Goal: Task Accomplishment & Management: Manage account settings

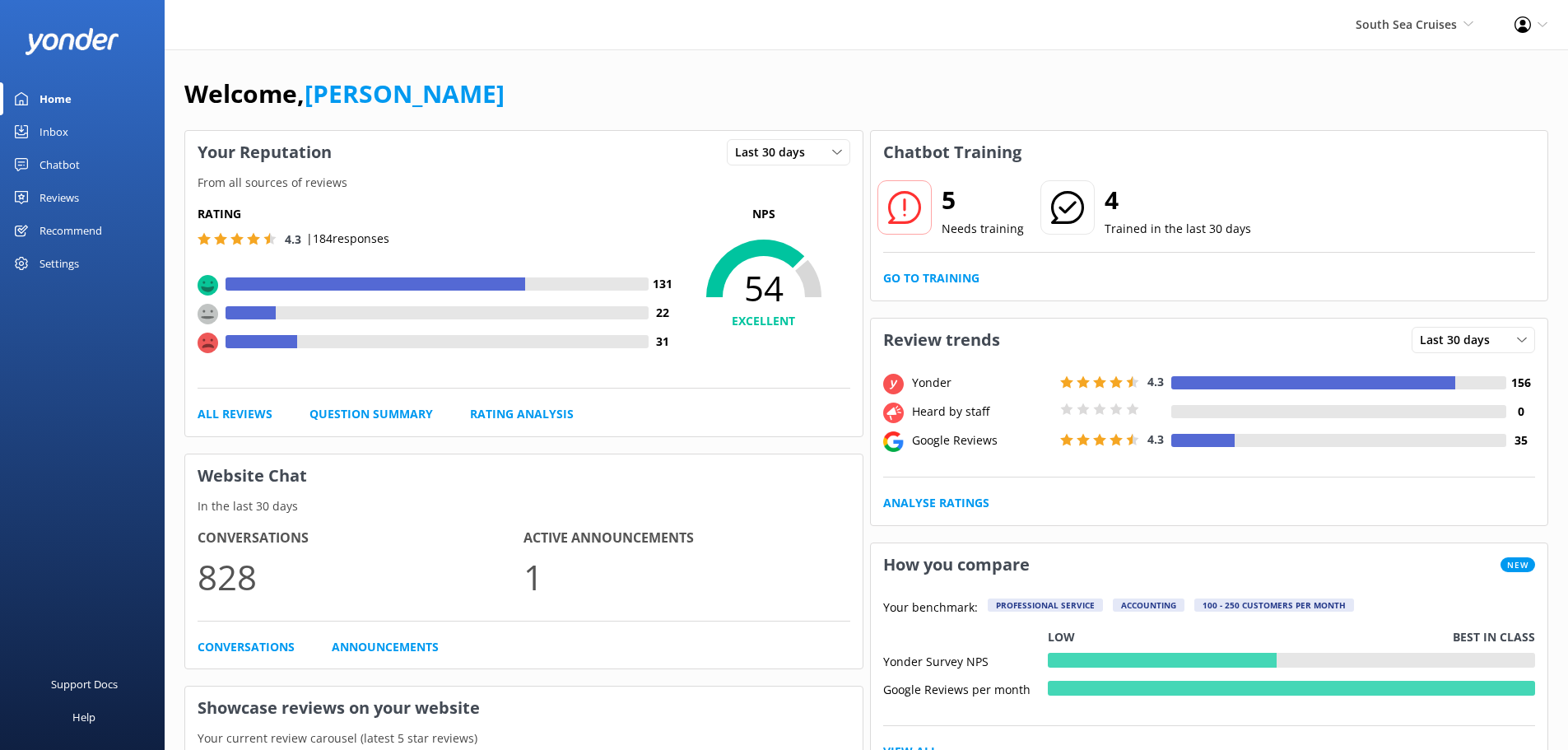
click at [1395, 10] on div "South Sea Cruises South Sea Cruises Malamala Beach Club Awesome Adventures Fiji…" at bounding box center [1414, 25] width 159 height 49
click at [533, 418] on link "Rating Analysis" at bounding box center [522, 413] width 104 height 18
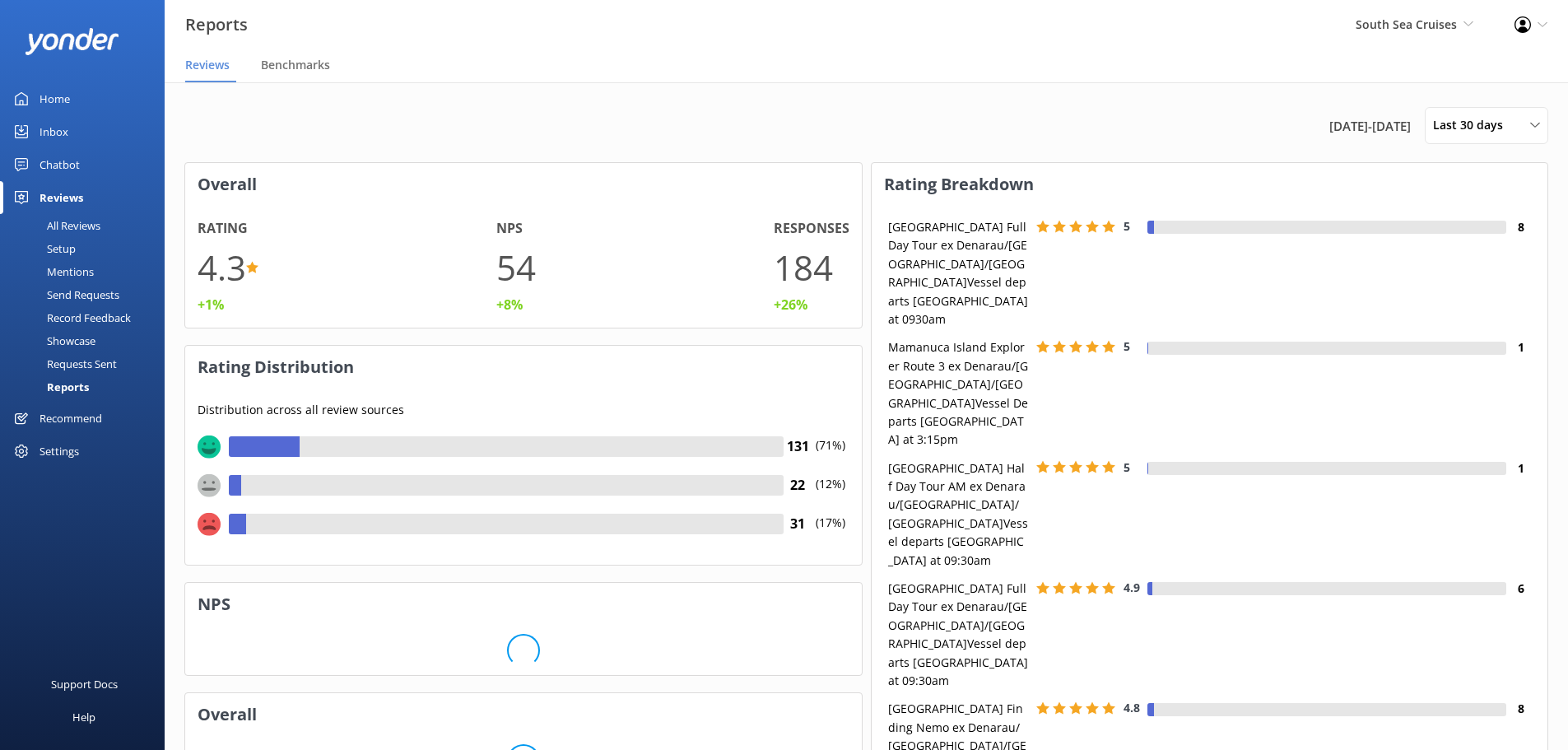
scroll to position [13, 13]
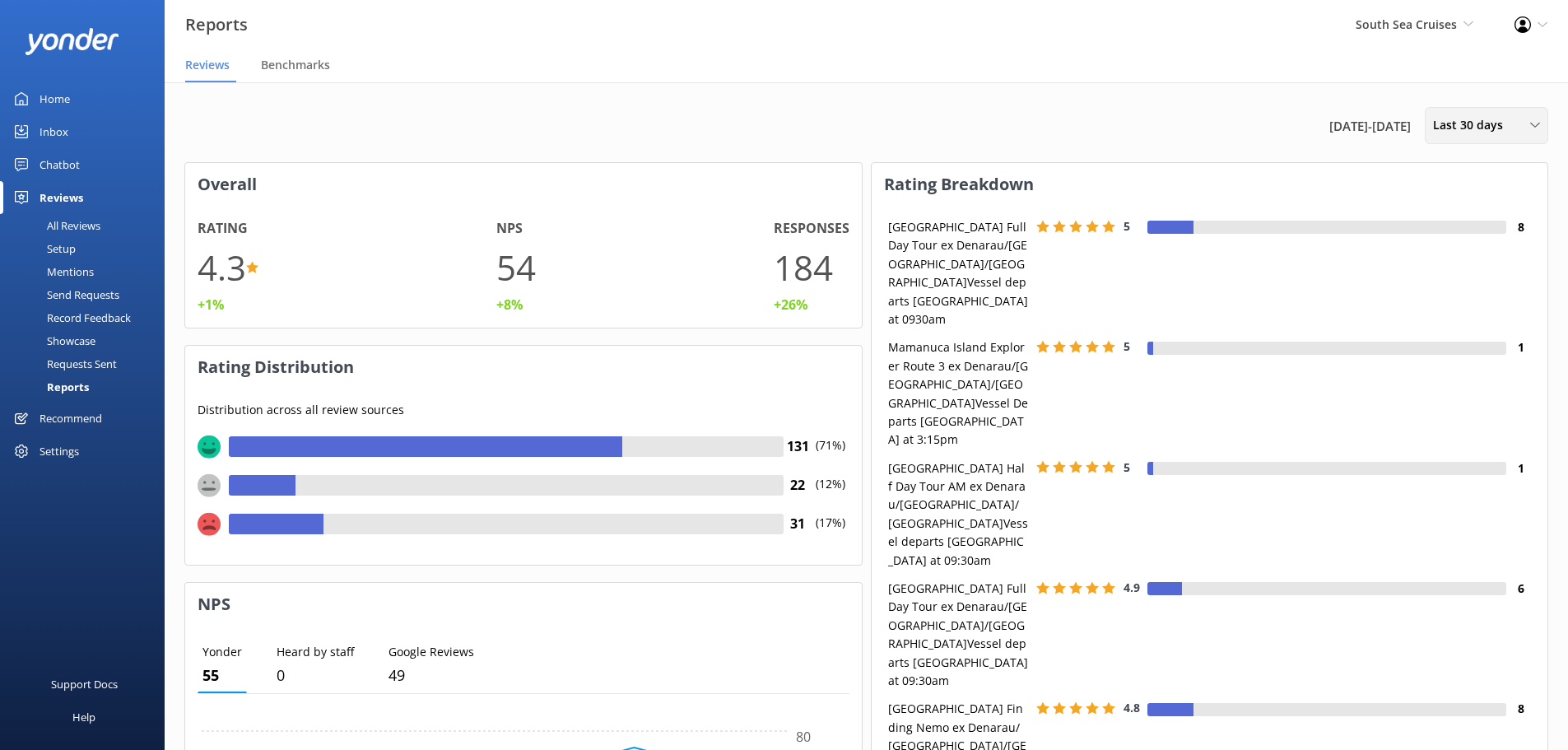
click at [1468, 130] on span "Last 30 days" at bounding box center [1473, 125] width 79 height 18
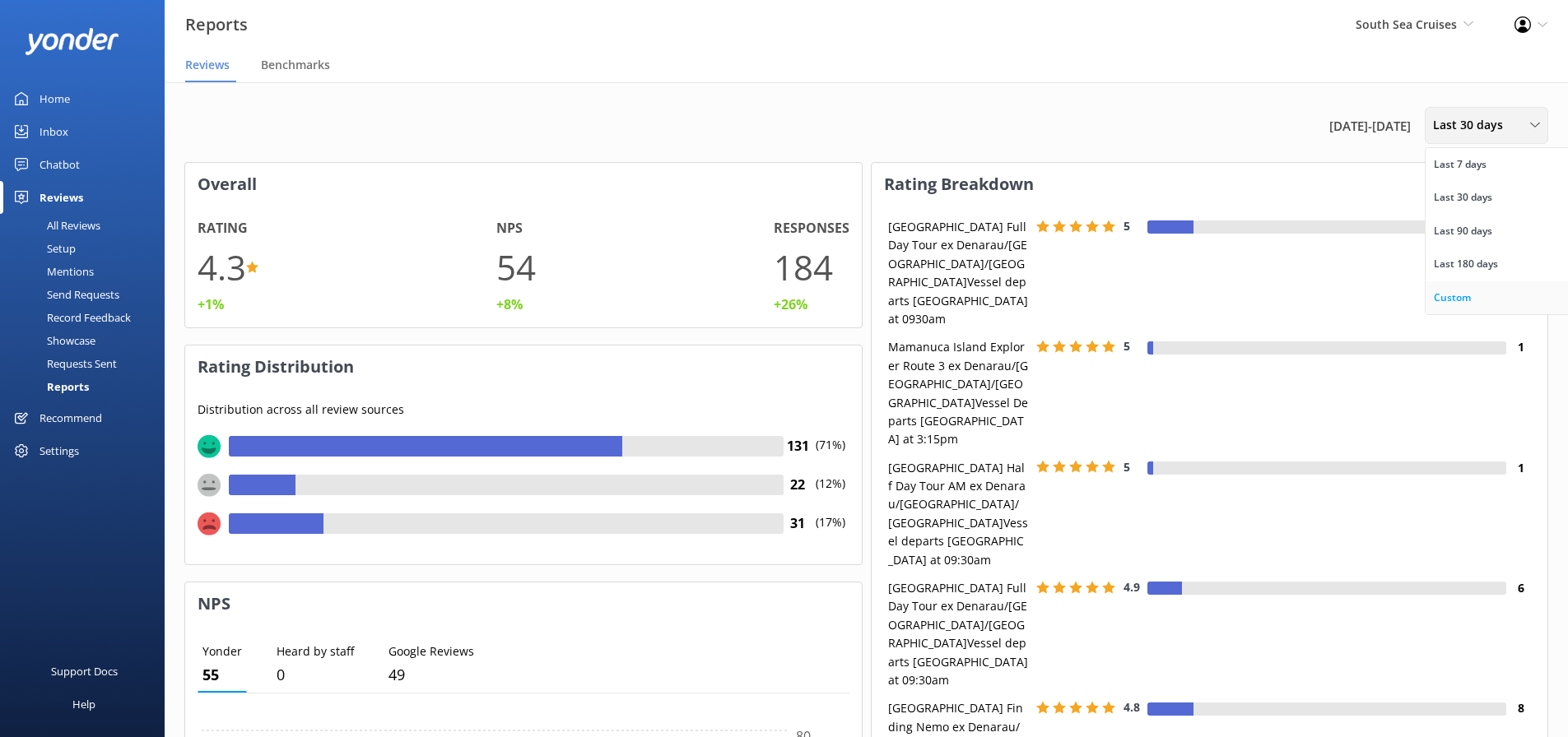
click at [1438, 296] on div "Custom" at bounding box center [1452, 298] width 37 height 16
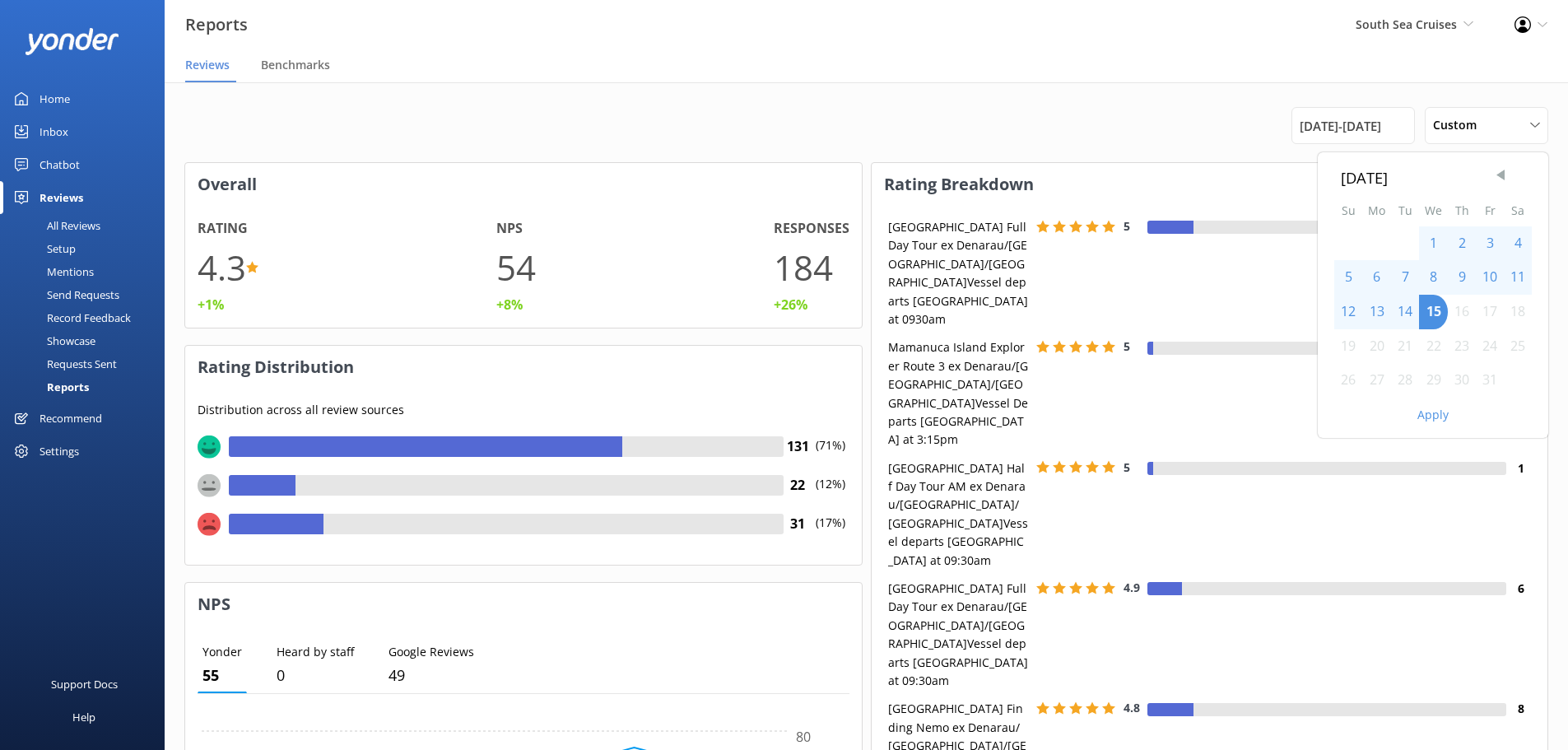
click at [1500, 167] on span "Previous Month" at bounding box center [1500, 175] width 16 height 16
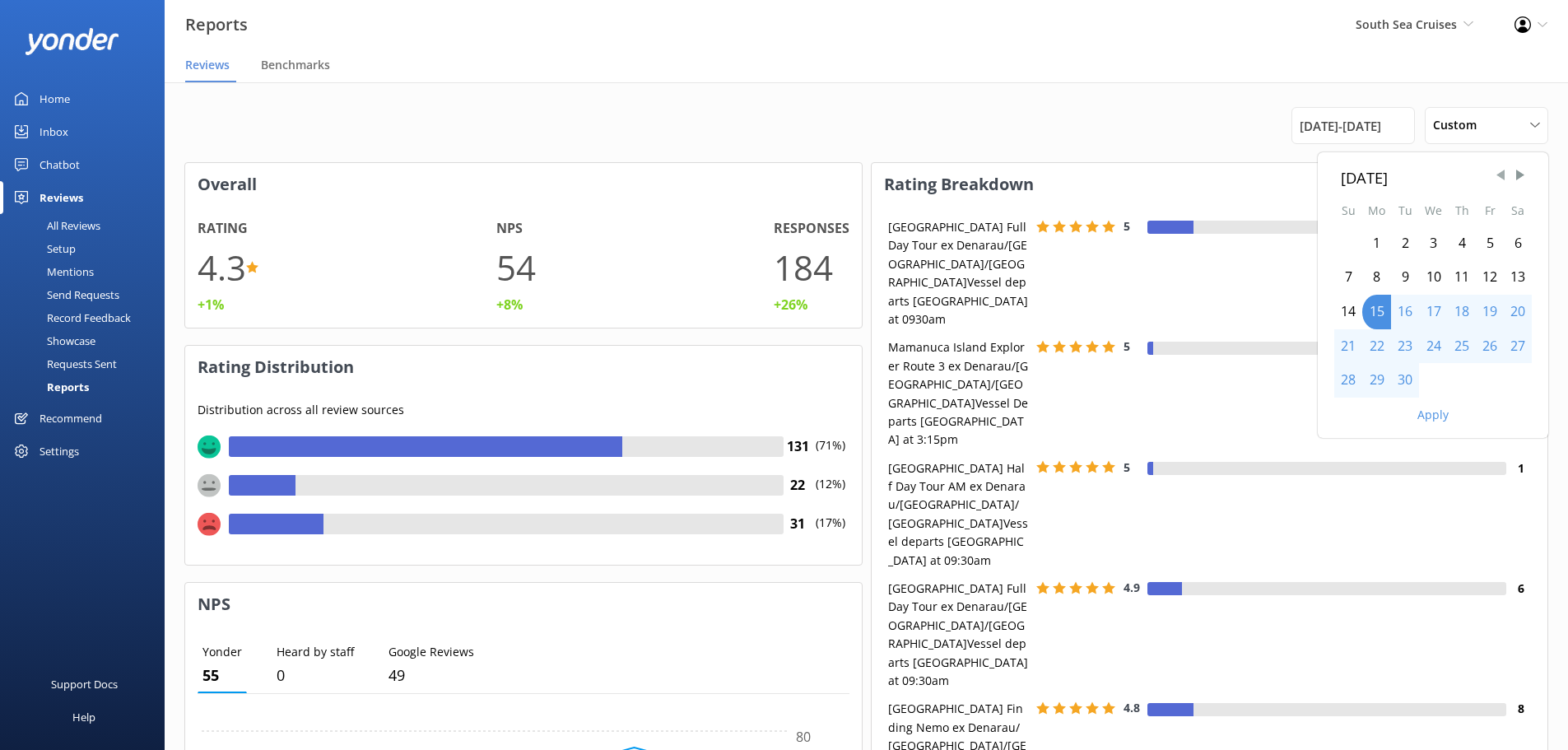
click at [1500, 167] on span "Previous Month" at bounding box center [1500, 175] width 16 height 16
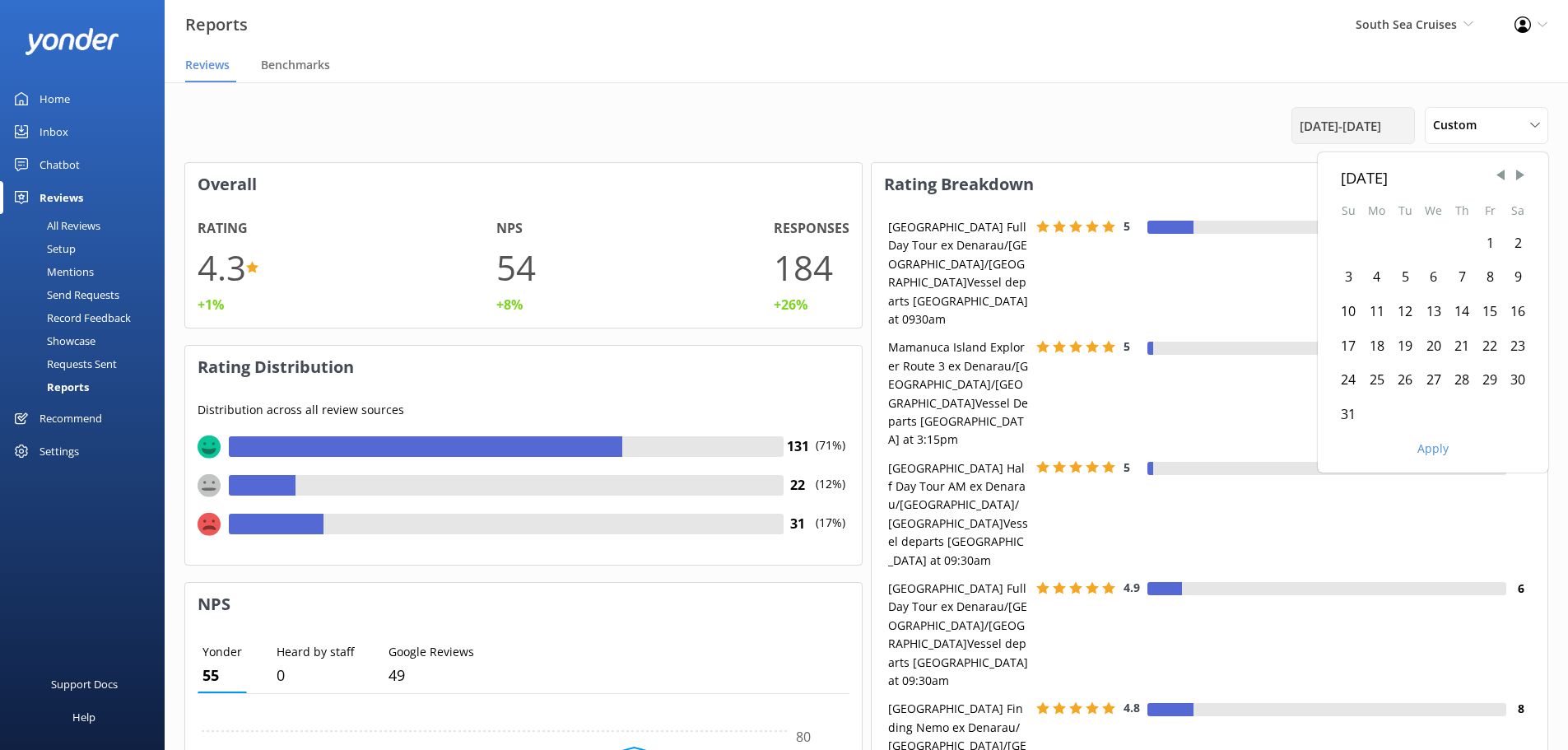
click at [1380, 133] on span "[DATE] - [DATE]" at bounding box center [1340, 126] width 81 height 20
click at [1381, 133] on span "[DATE] - [DATE]" at bounding box center [1340, 126] width 81 height 20
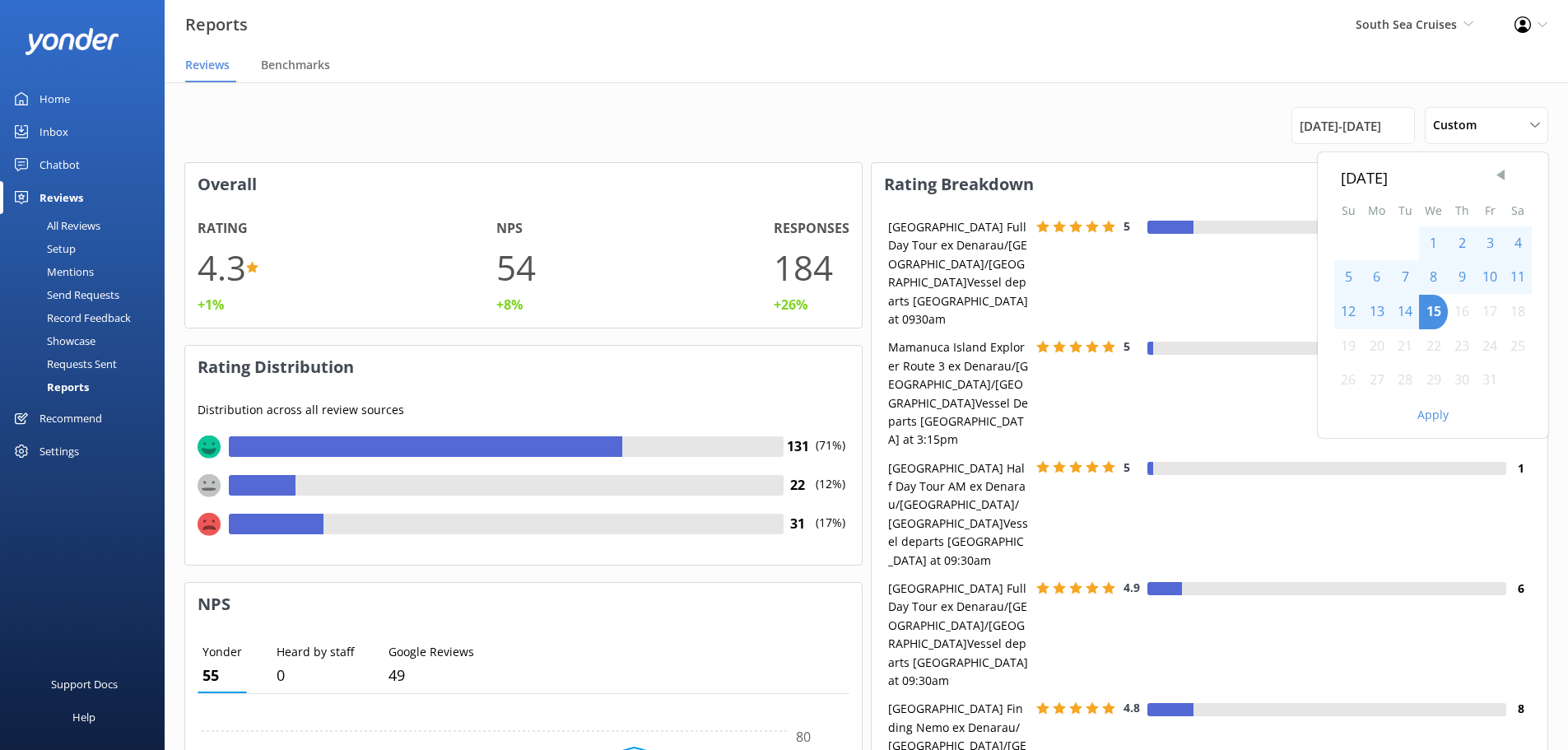
click at [1503, 174] on span "Previous Month" at bounding box center [1500, 175] width 16 height 16
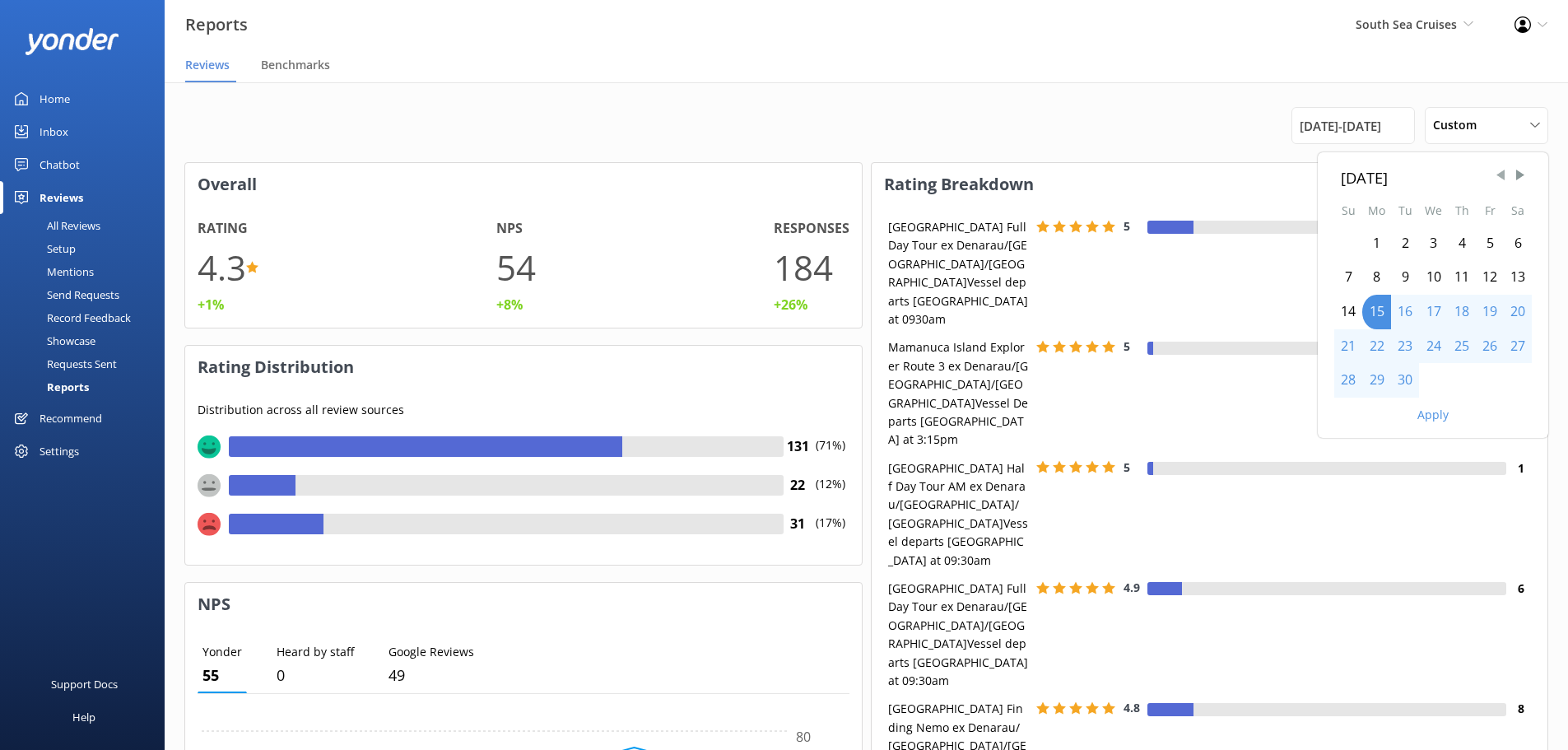
click at [1503, 174] on span "Previous Month" at bounding box center [1500, 175] width 16 height 16
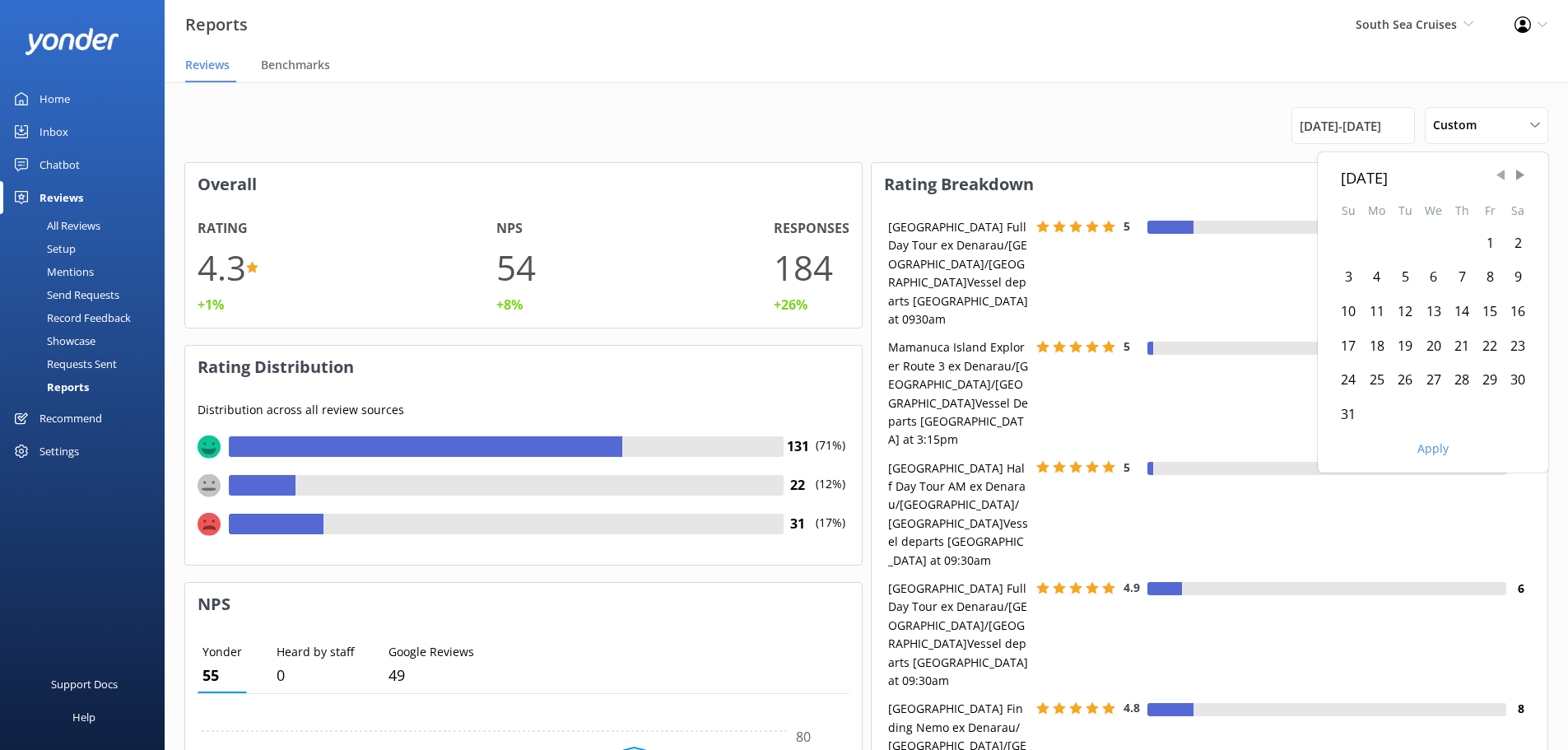
click at [1503, 174] on span "Previous Month" at bounding box center [1500, 175] width 16 height 16
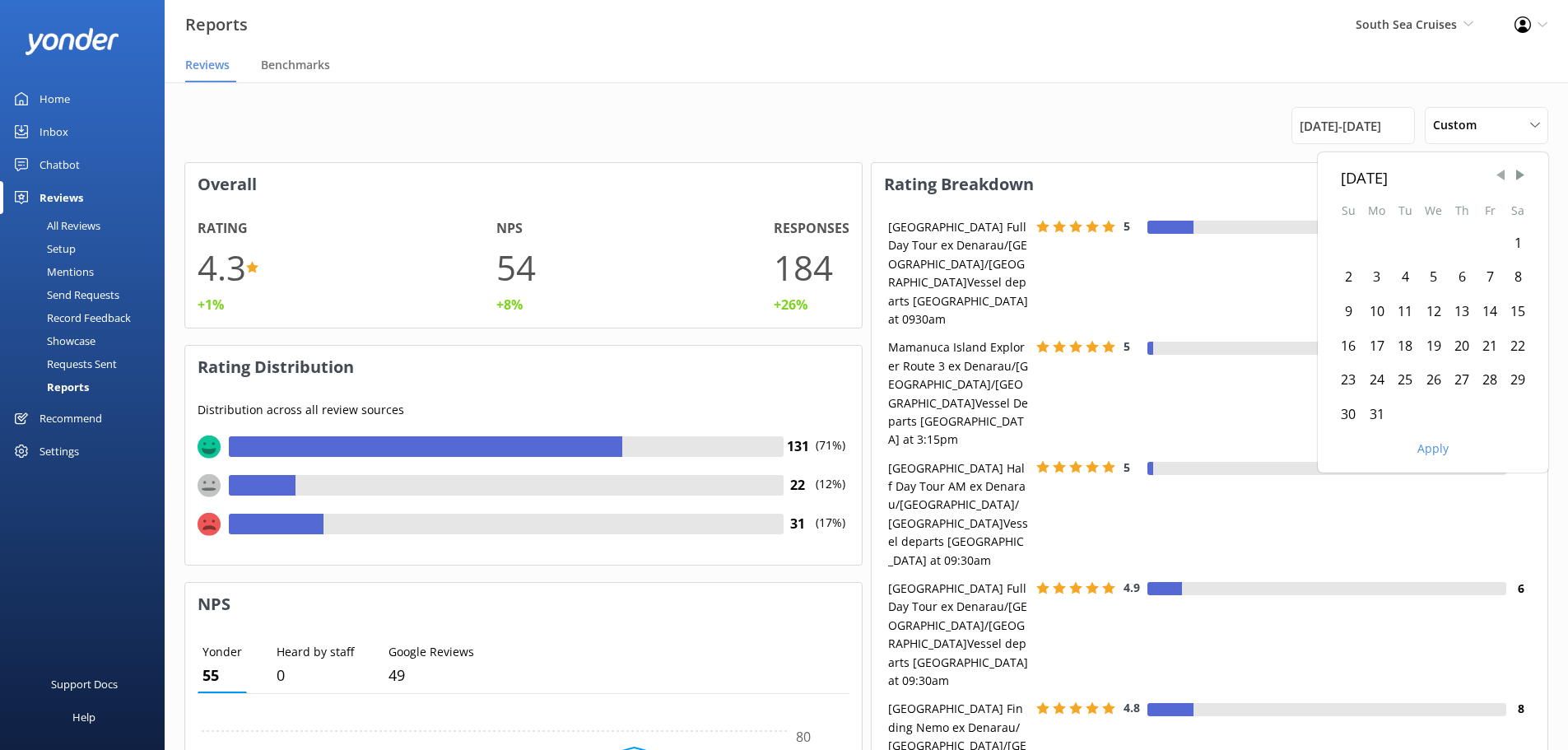
click at [1503, 174] on span "Previous Month" at bounding box center [1500, 175] width 16 height 16
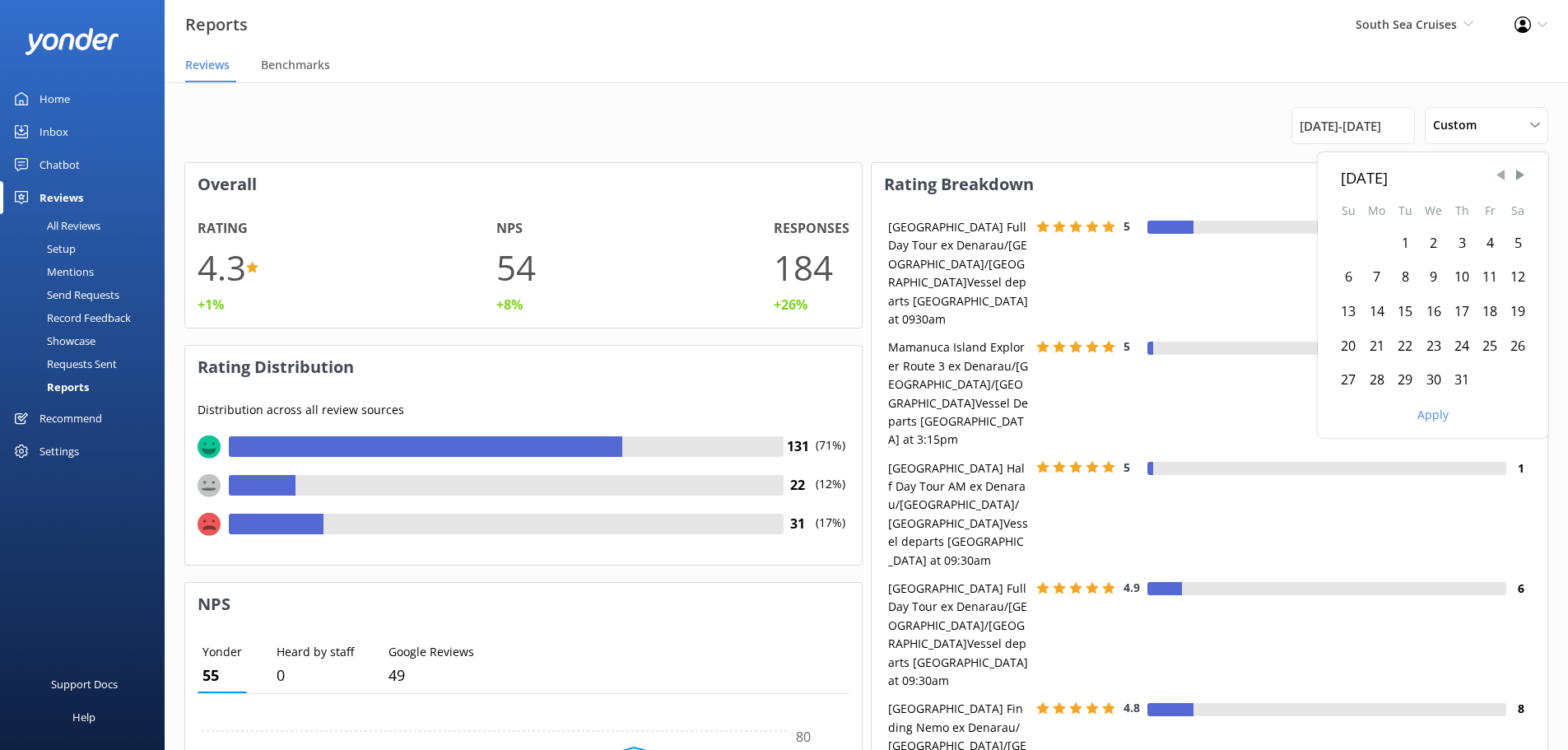
click at [1503, 174] on span "Previous Month" at bounding box center [1500, 175] width 16 height 16
click at [1518, 238] on div "1" at bounding box center [1518, 243] width 28 height 35
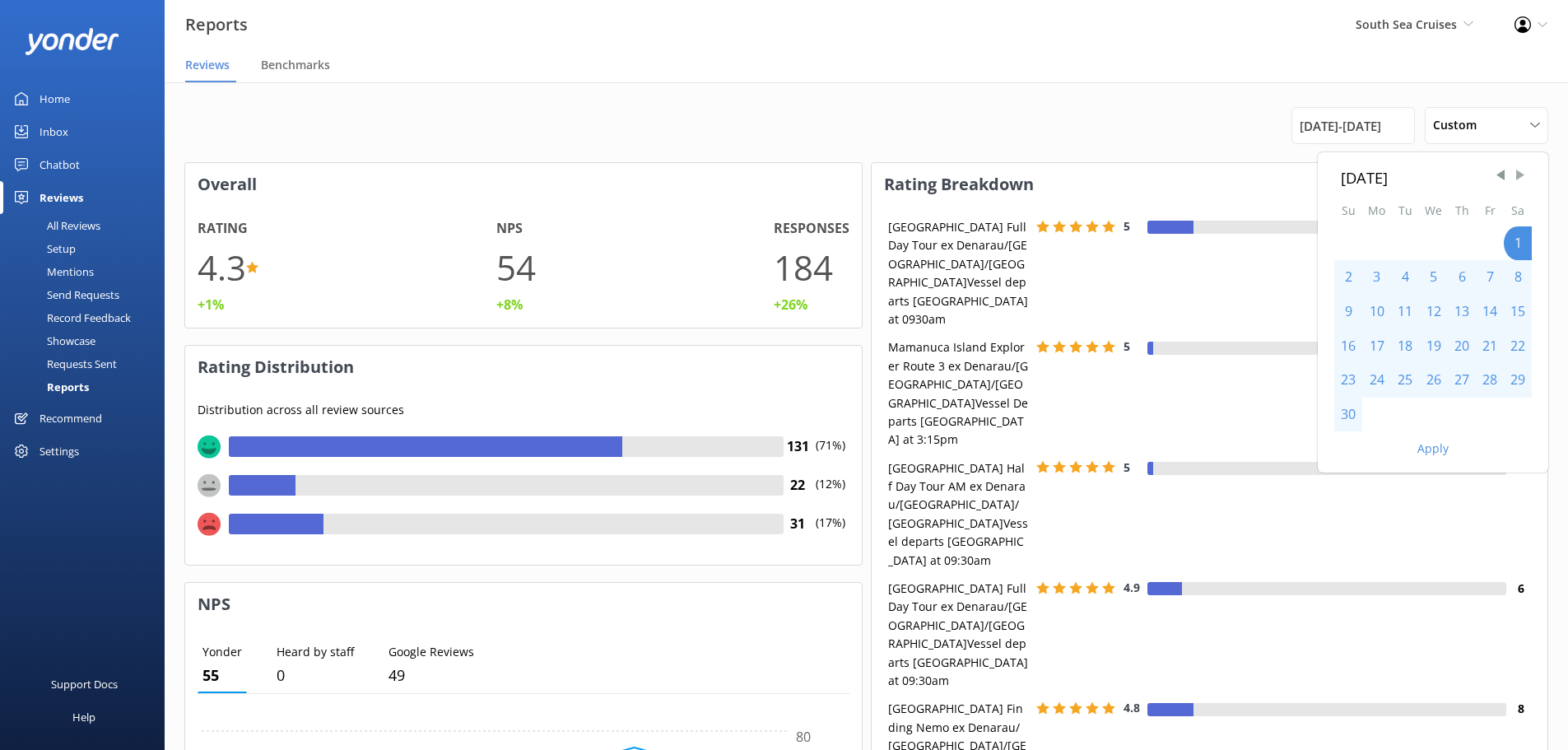
click at [1516, 176] on span "Next Month" at bounding box center [1520, 175] width 16 height 16
click at [1457, 239] on div "1" at bounding box center [1462, 243] width 28 height 35
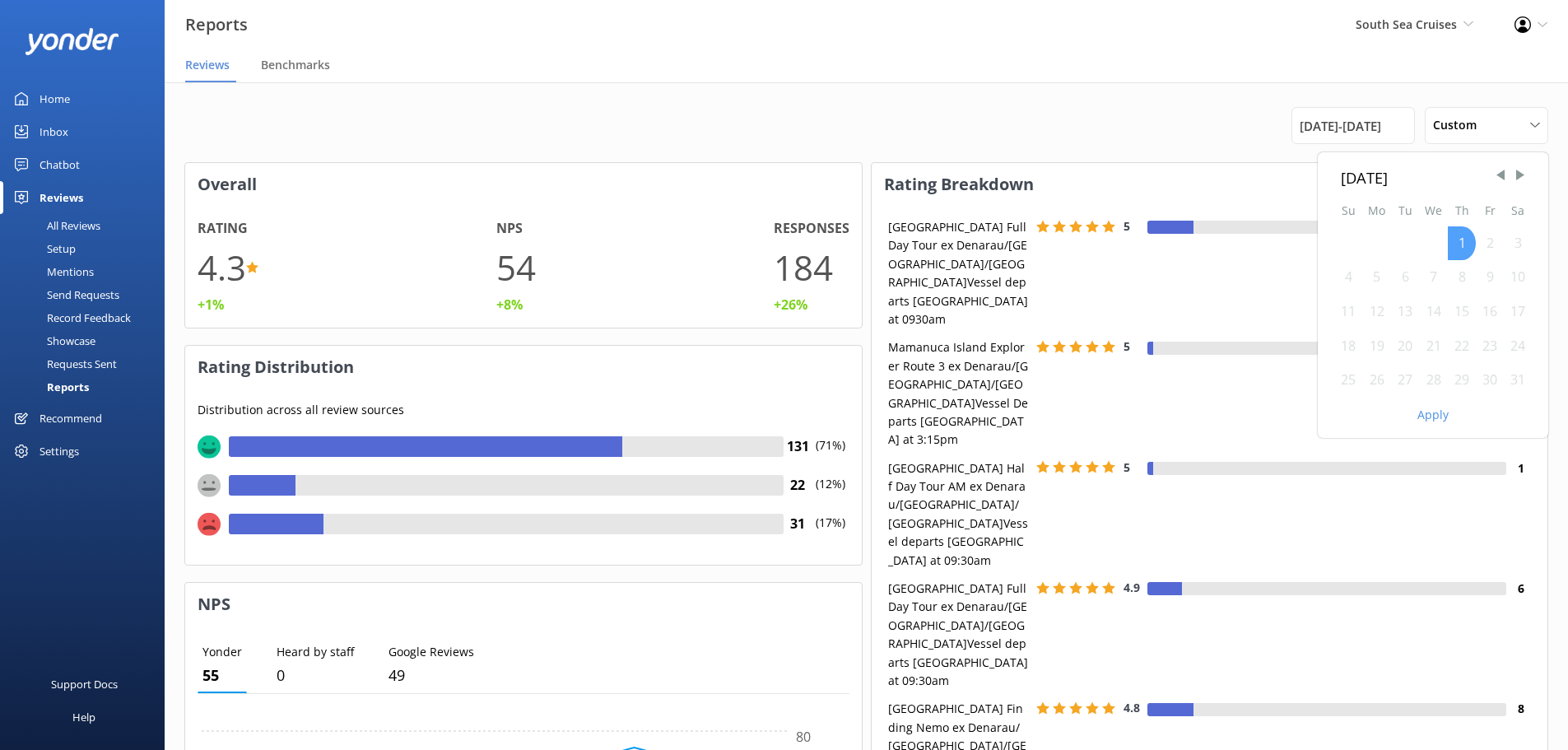
click at [1462, 240] on div "1" at bounding box center [1462, 243] width 28 height 35
click at [1520, 175] on span "Next Month" at bounding box center [1520, 175] width 16 height 16
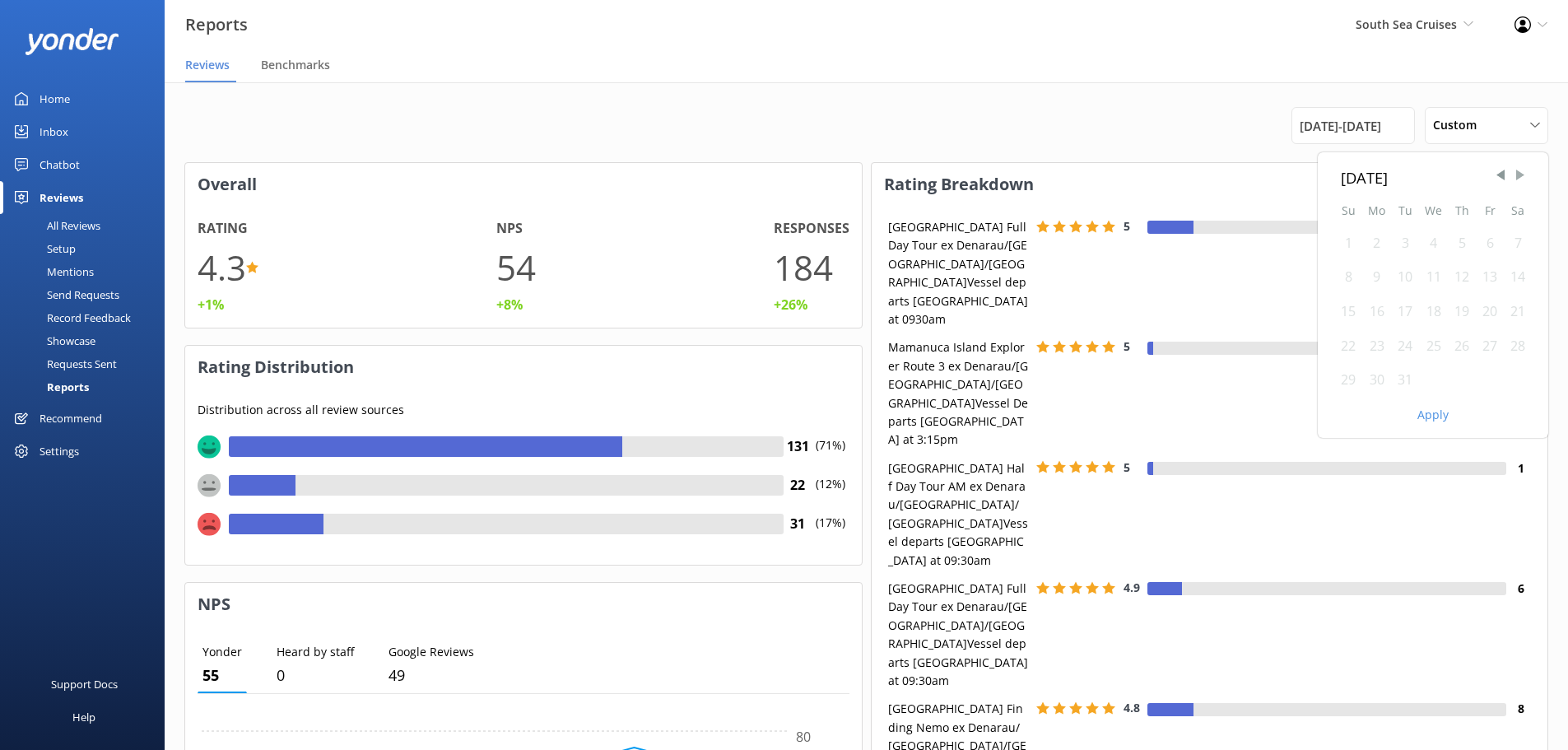
click at [1520, 175] on span "Next Month" at bounding box center [1520, 175] width 16 height 16
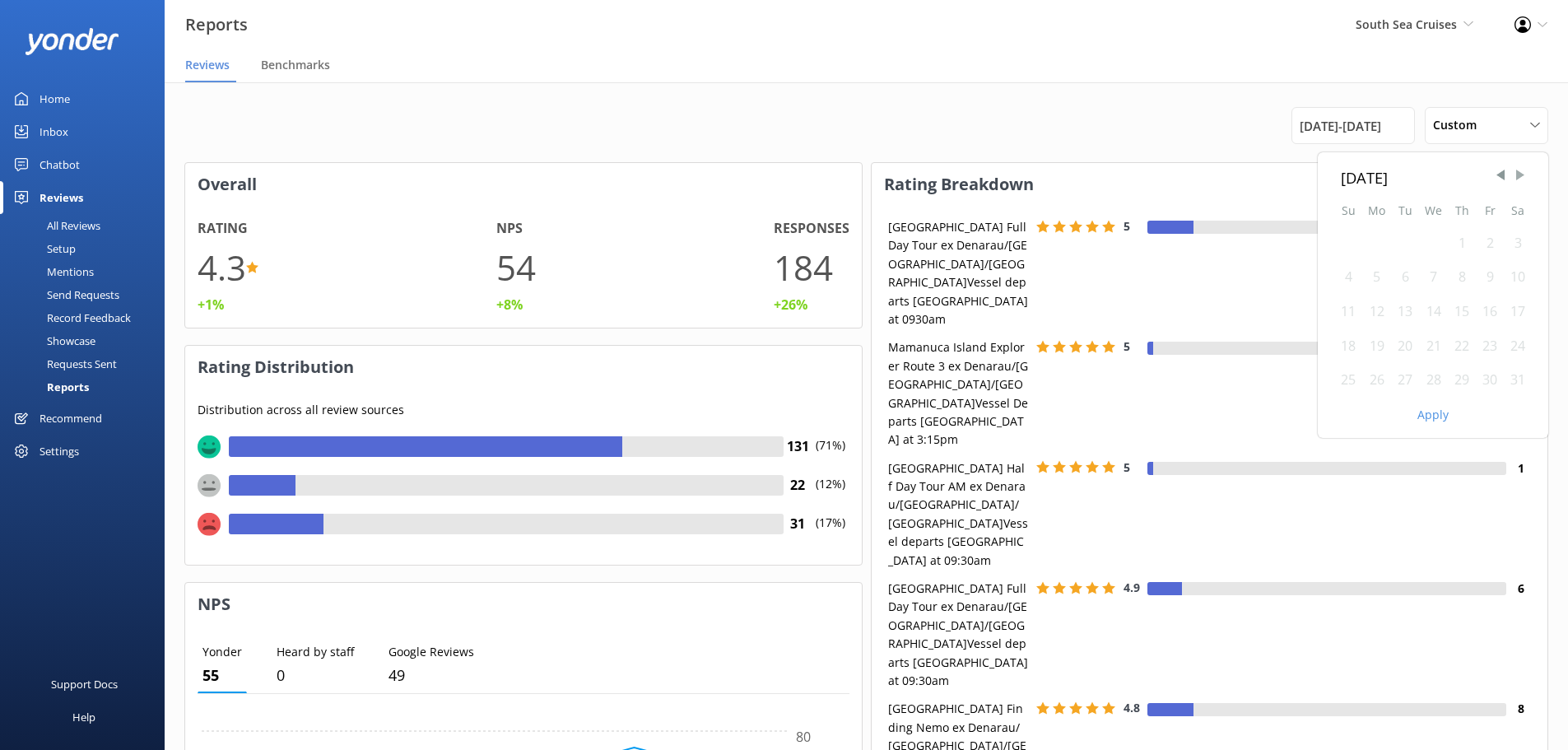
click at [1520, 175] on span "Next Month" at bounding box center [1520, 175] width 16 height 16
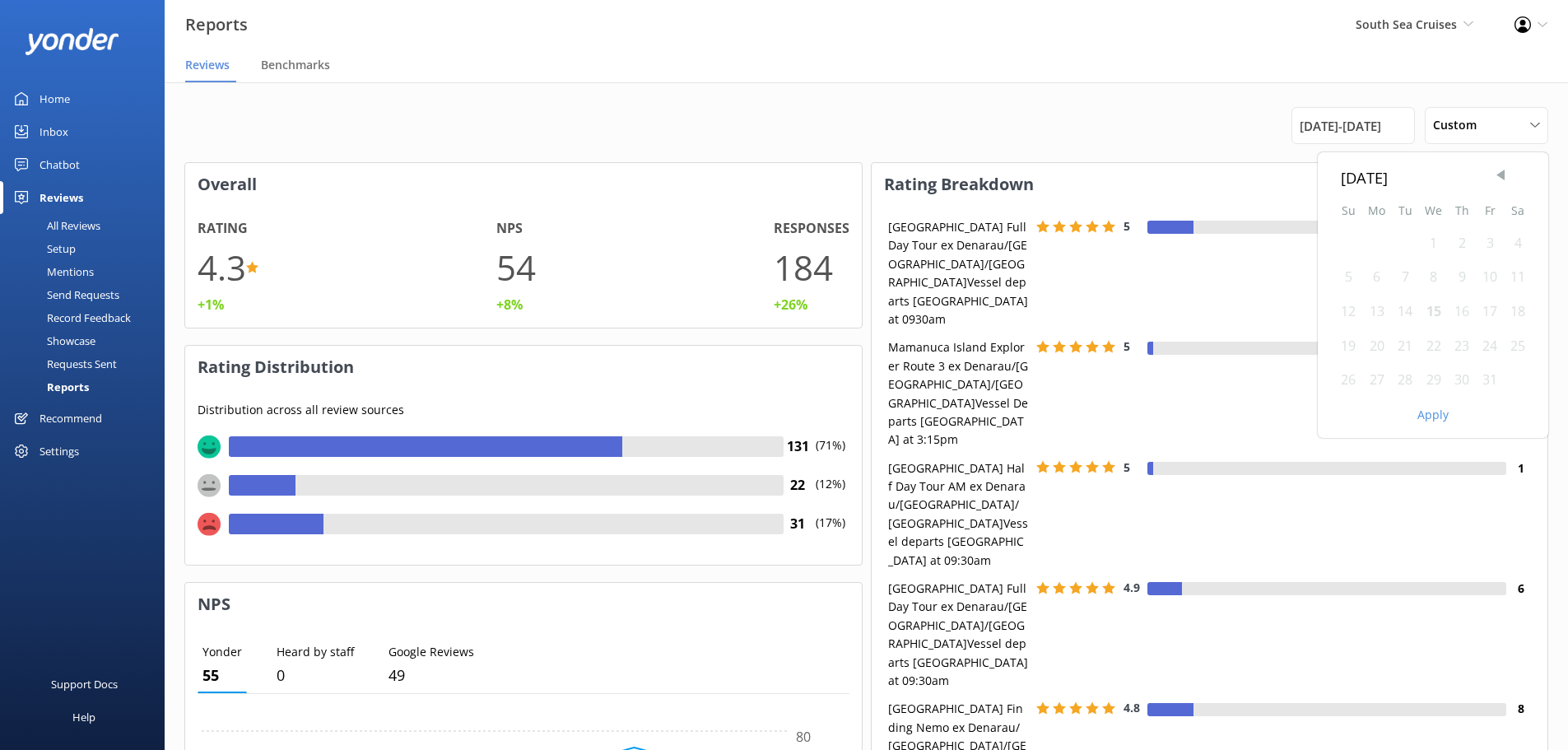
click at [1494, 173] on span "Previous Month" at bounding box center [1500, 175] width 16 height 16
click at [1407, 378] on div "30" at bounding box center [1405, 380] width 28 height 35
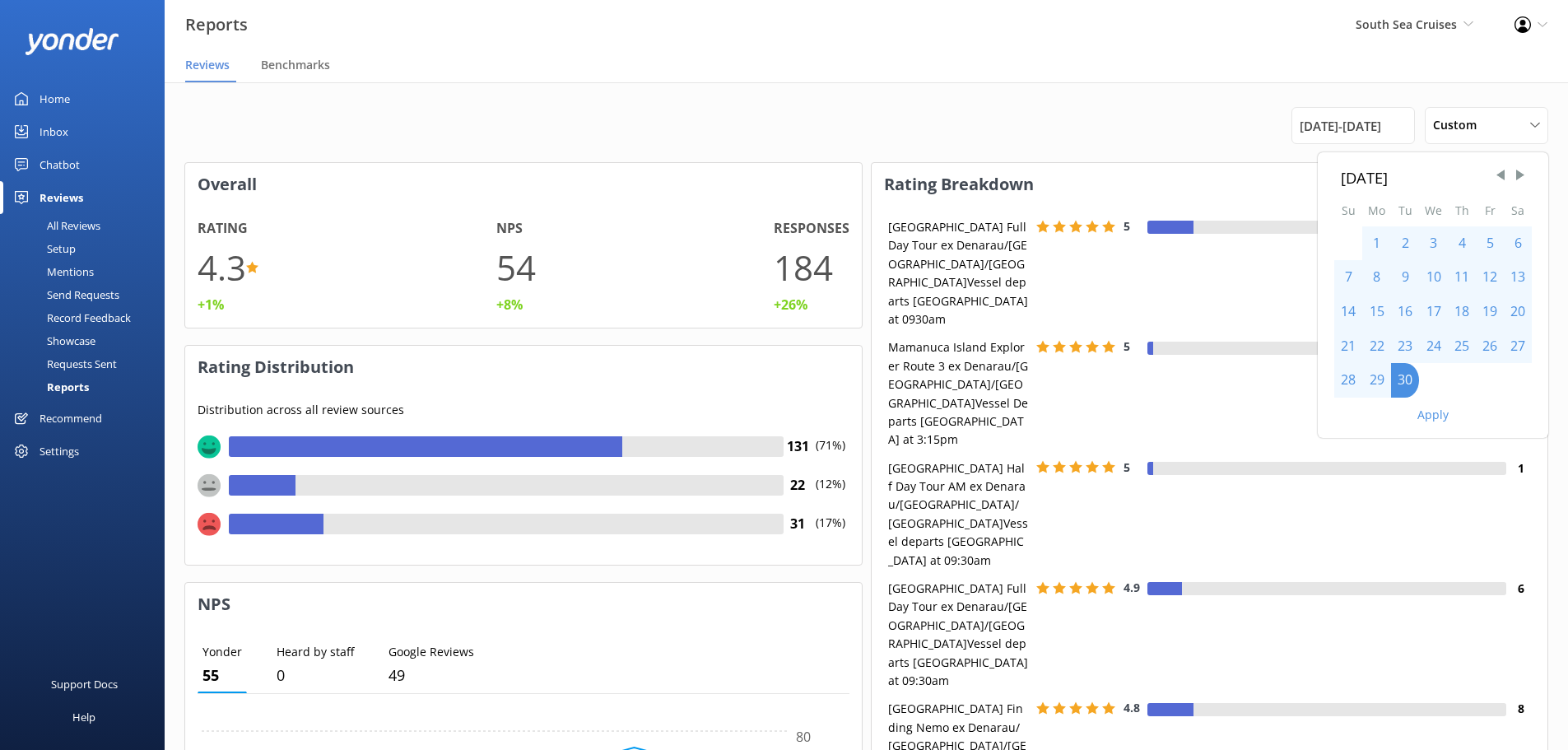
click at [1437, 416] on button "Apply" at bounding box center [1432, 415] width 31 height 11
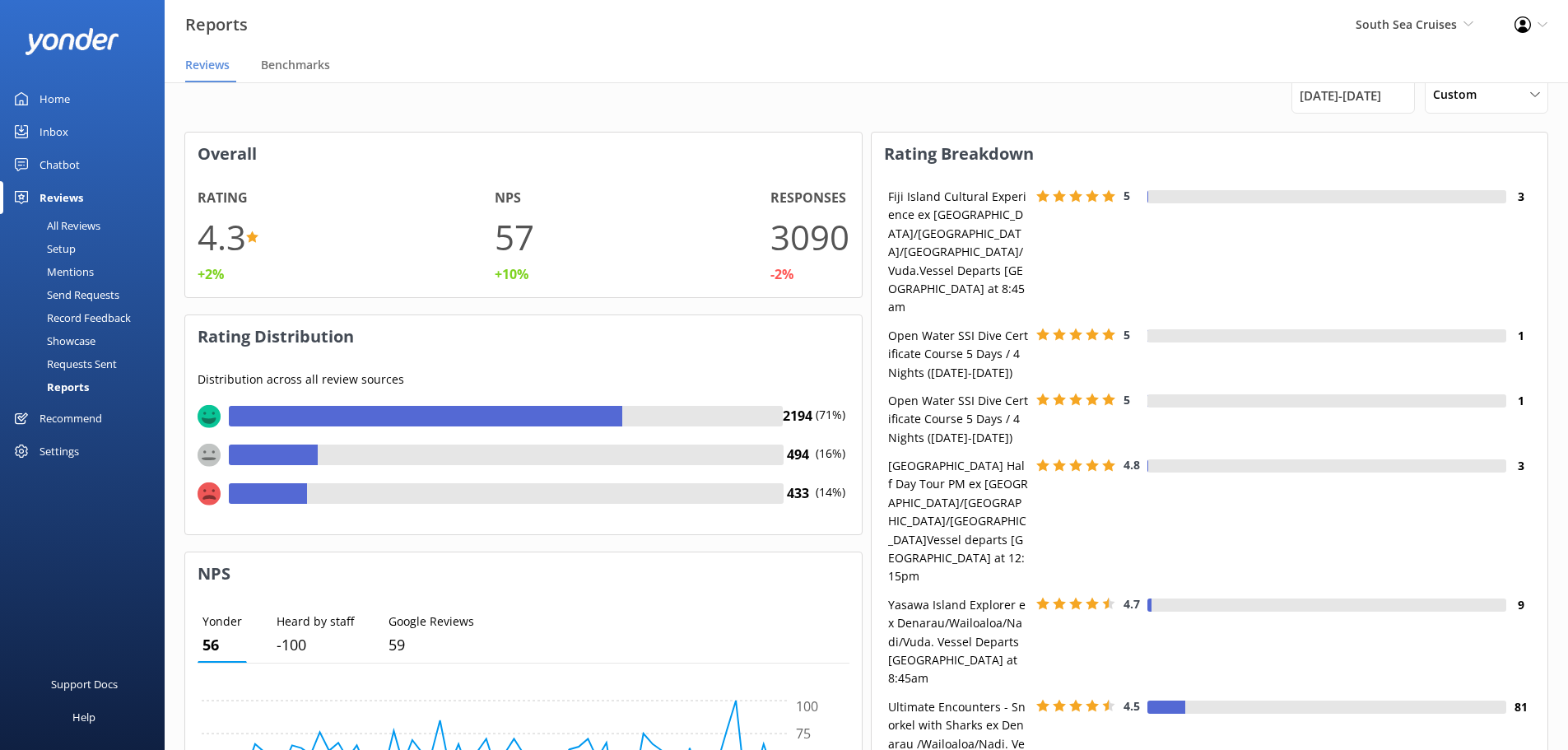
scroll to position [19, 0]
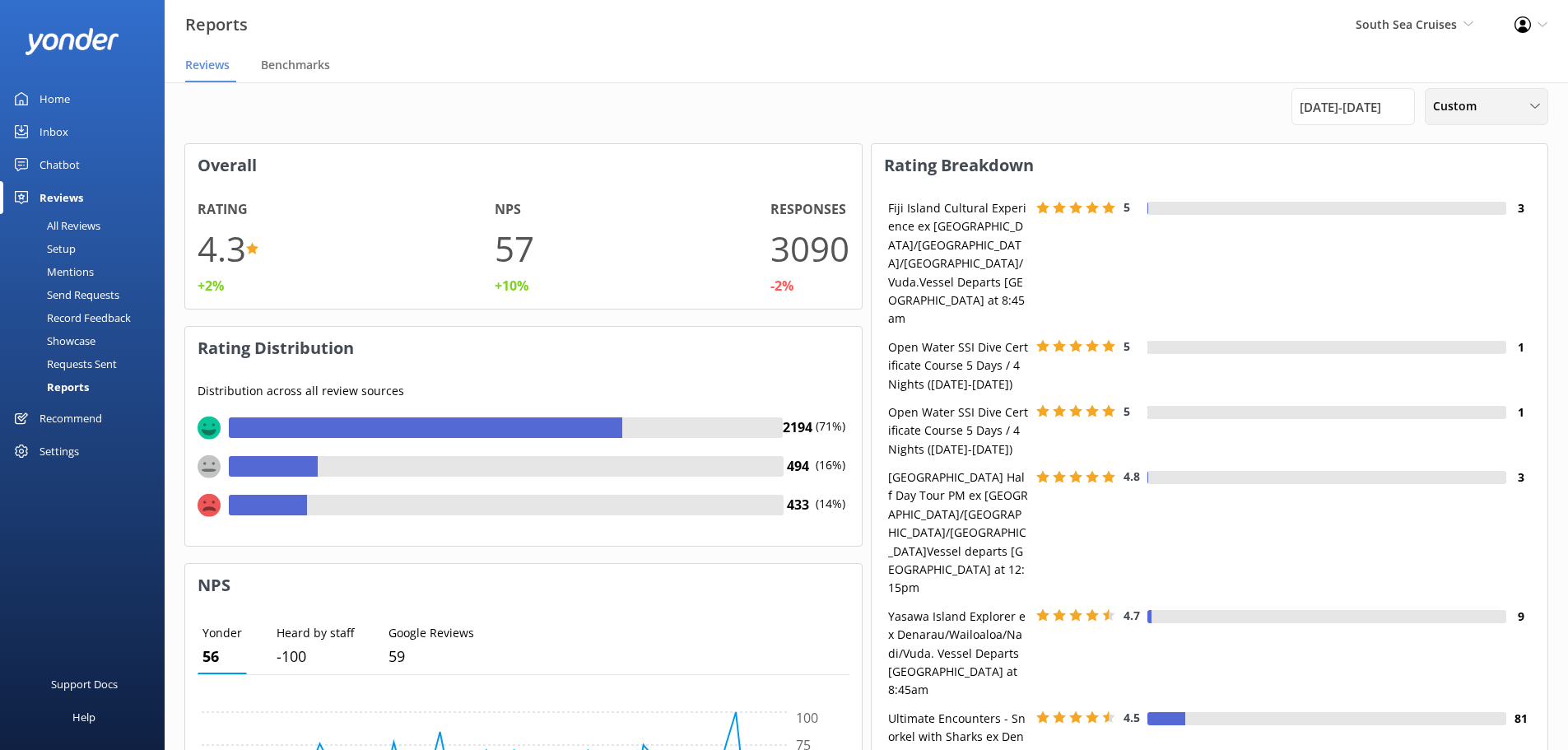
click at [1462, 109] on span "Custom" at bounding box center [1459, 106] width 54 height 18
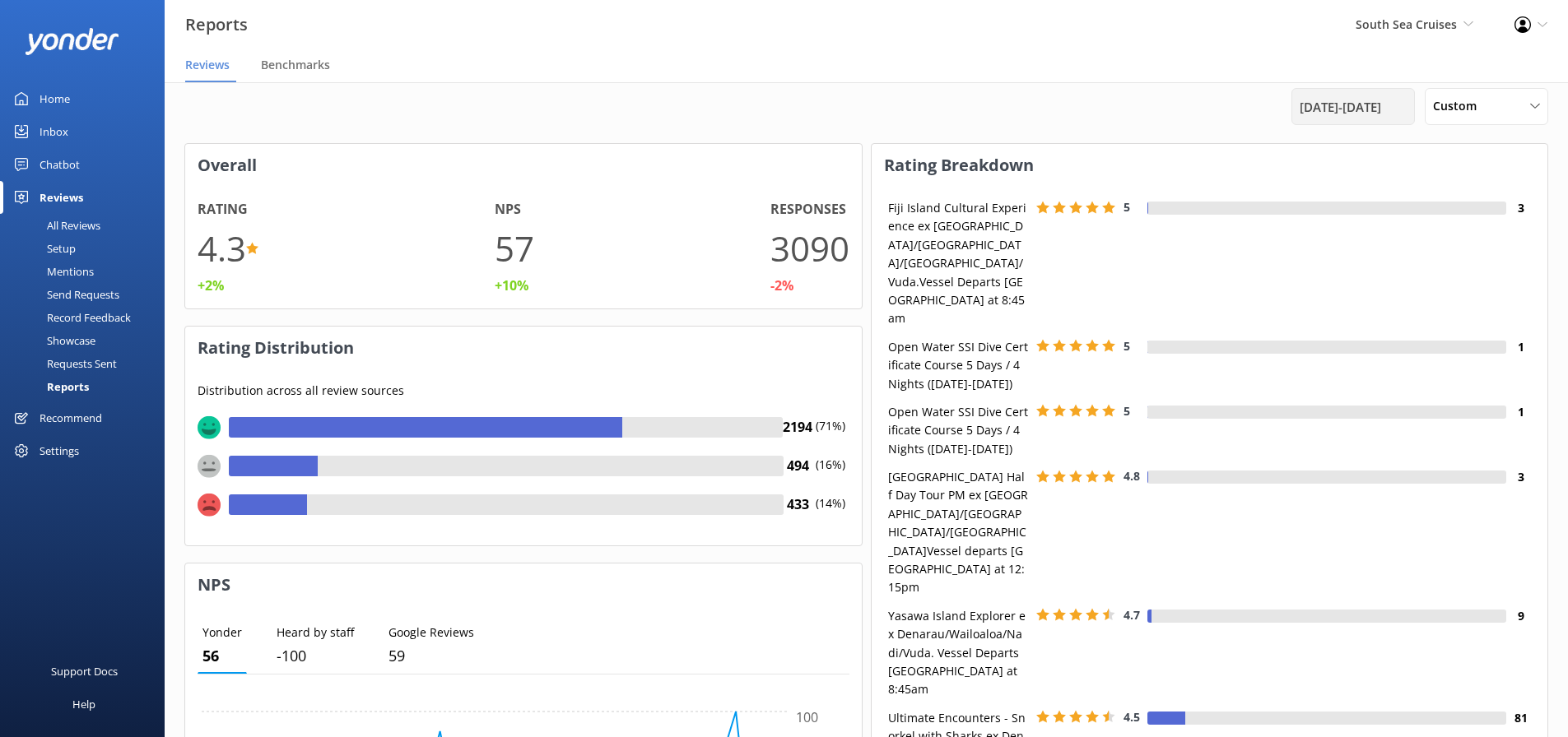
click at [1355, 95] on div "[DATE] - [DATE]" at bounding box center [1353, 106] width 124 height 37
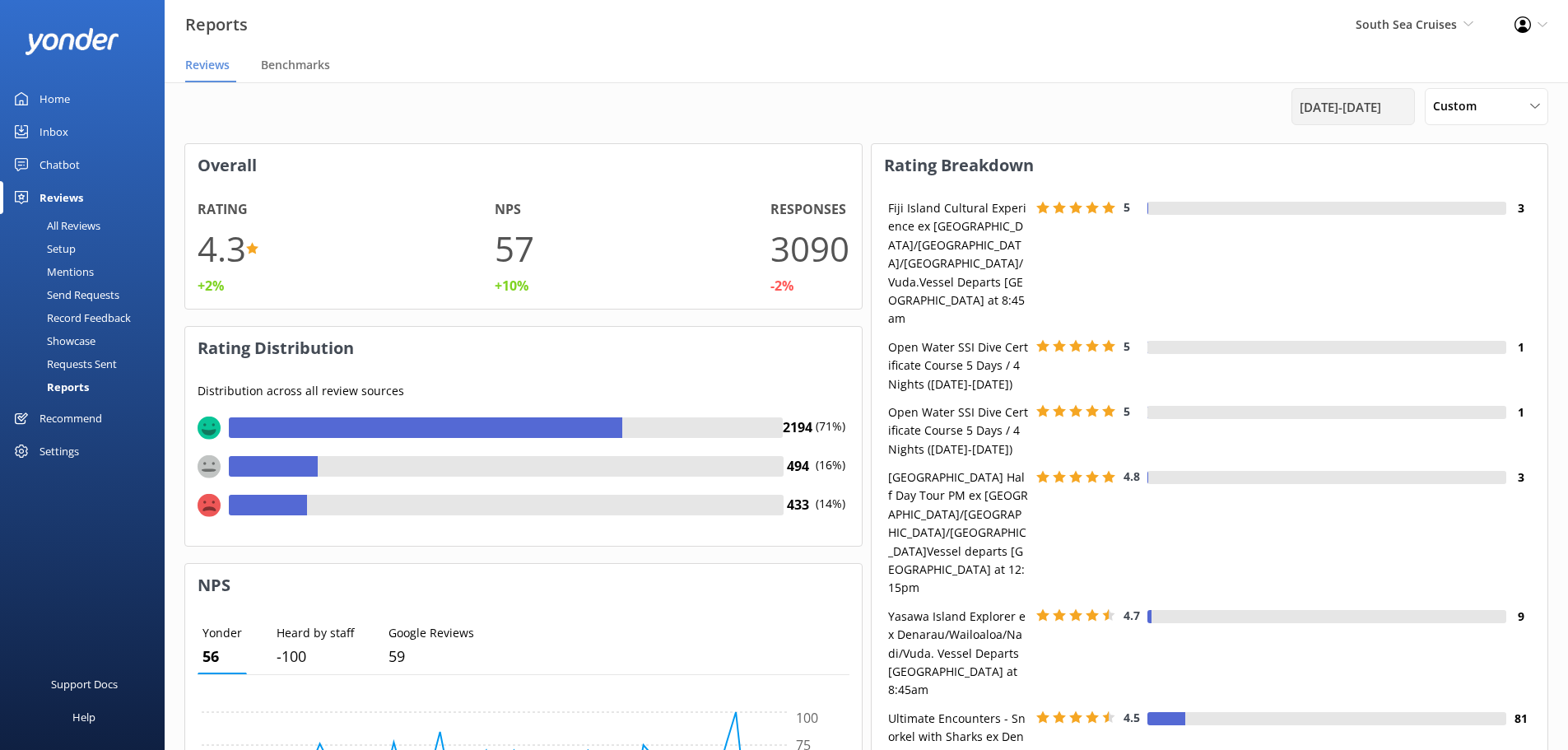
click at [1381, 103] on span "[DATE] - [DATE]" at bounding box center [1340, 107] width 81 height 20
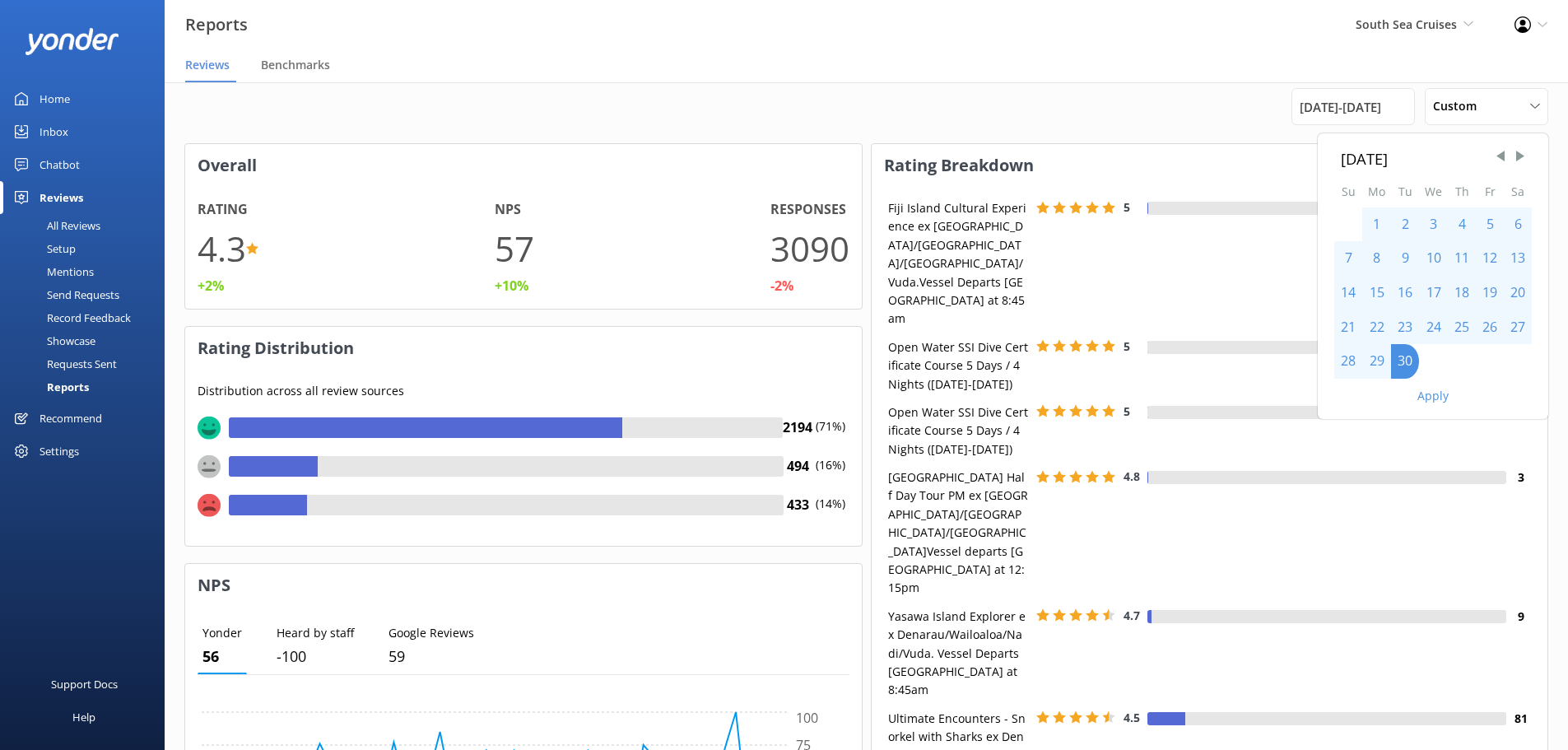
click at [717, 91] on div "[DATE] Su Mo Tu We Th Fr Sa 1 2 3 4 5 6 7 8 9 10 11 12 13 14 15 16 17 18 19 20 …" at bounding box center [866, 106] width 1364 height 37
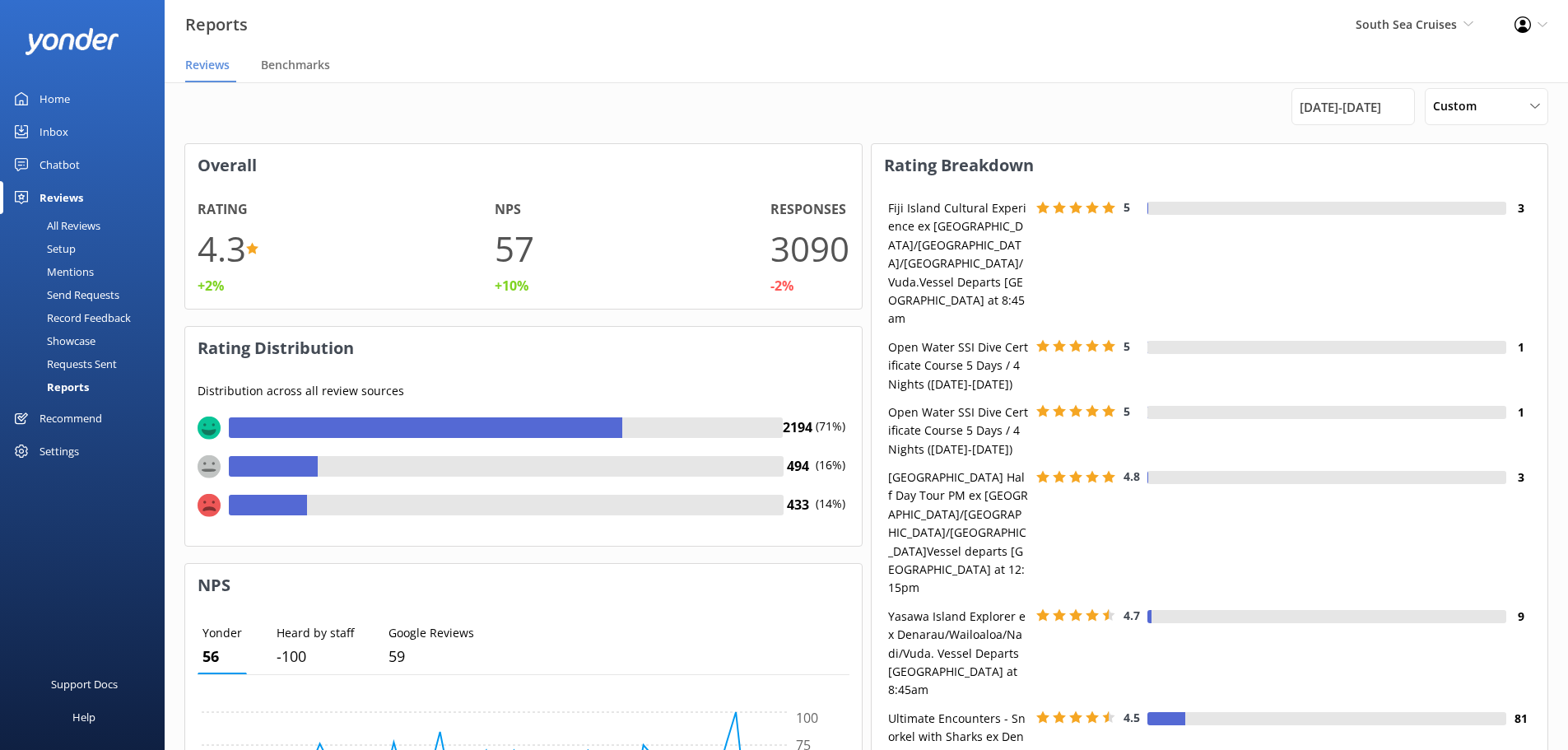
click at [65, 225] on div "All Reviews" at bounding box center [55, 225] width 91 height 23
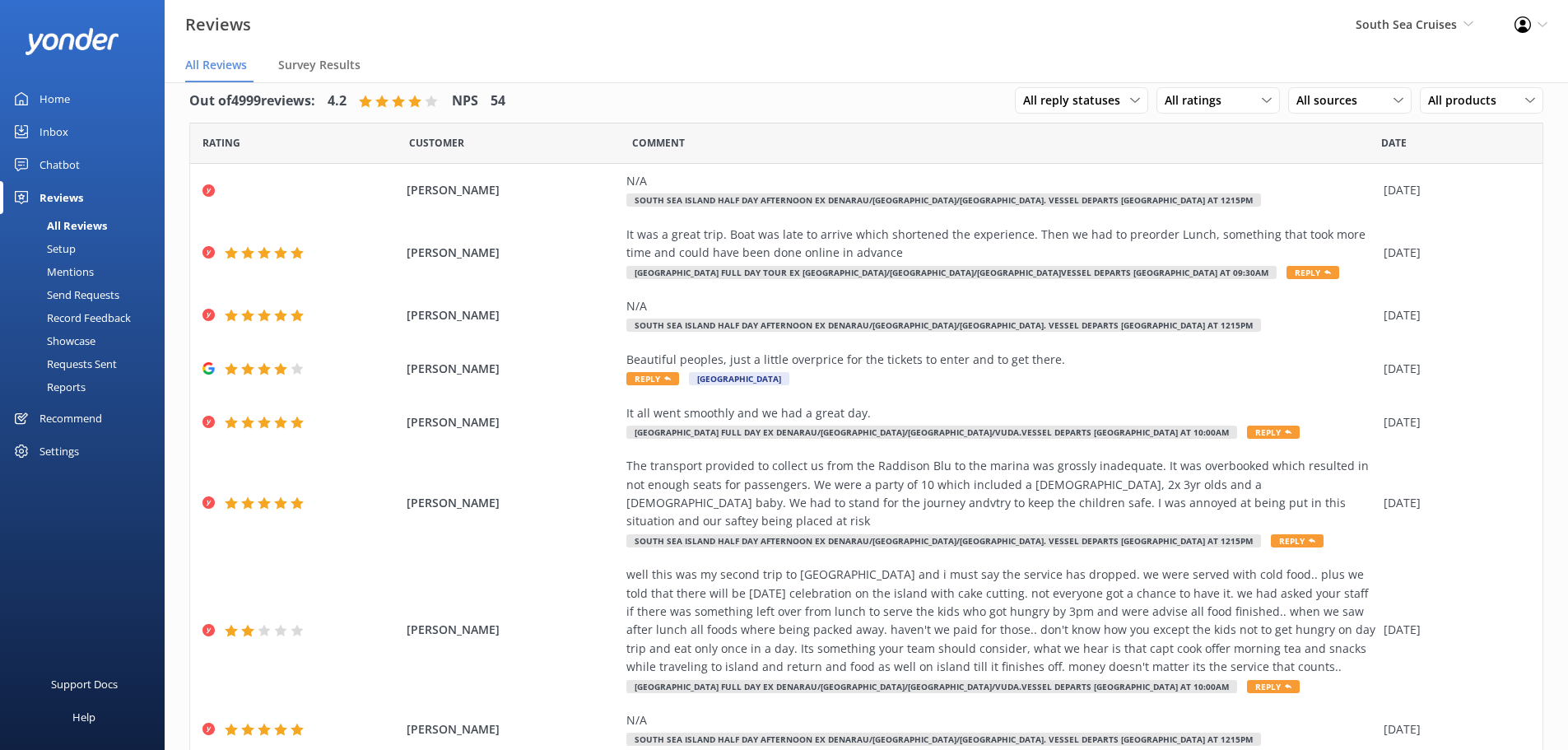
click at [988, 84] on div "Out of 4999 reviews: 4.2 NPS 54 All reply statuses All reply statuses Needs a r…" at bounding box center [866, 100] width 1353 height 43
click at [1024, 101] on span "All reply statuses" at bounding box center [1076, 100] width 107 height 18
click at [1164, 98] on span "All ratings" at bounding box center [1198, 100] width 67 height 18
click at [1125, 93] on div "All reply statuses" at bounding box center [1081, 100] width 125 height 18
click at [1218, 100] on div "All ratings" at bounding box center [1218, 100] width 115 height 18
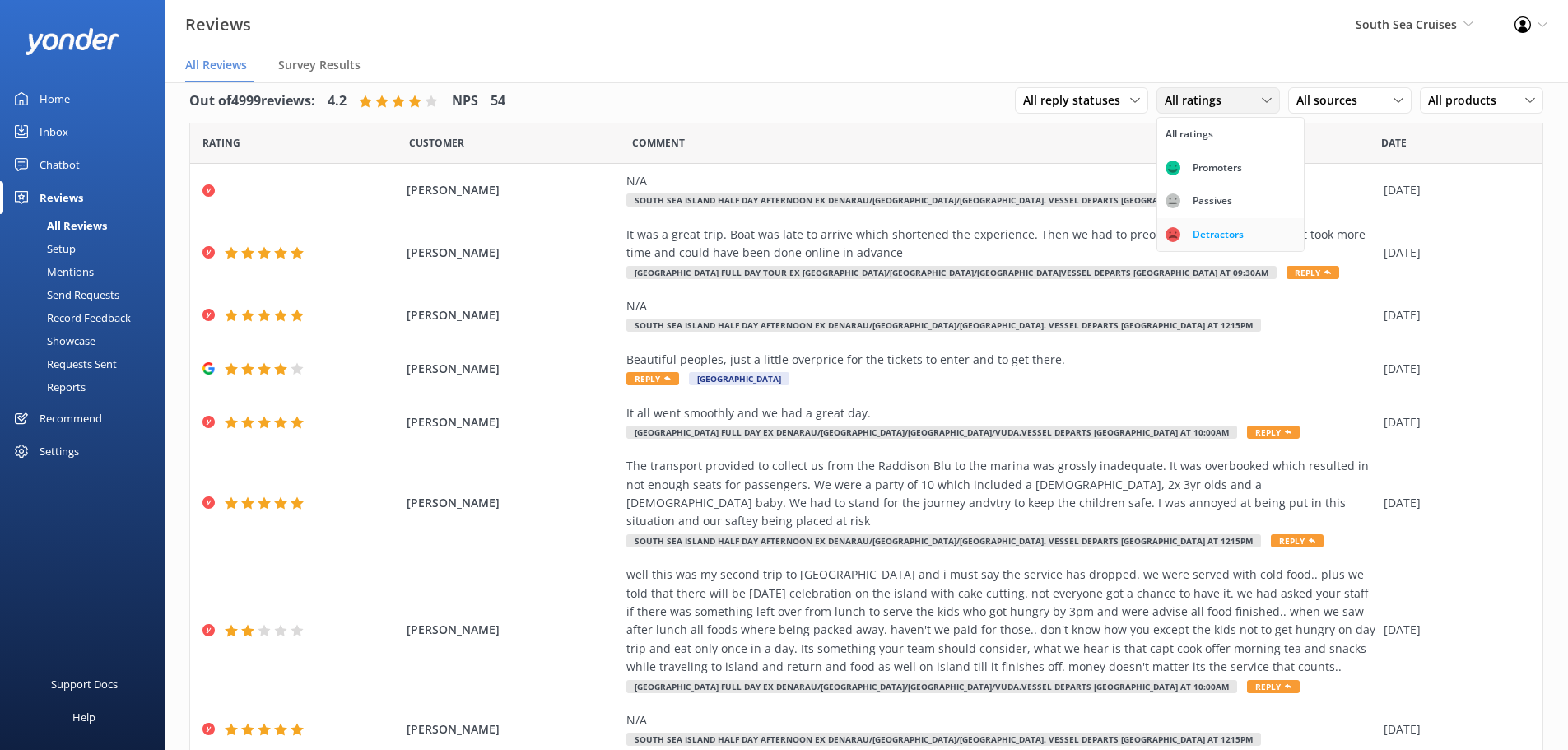
click at [1219, 233] on div "Detractors" at bounding box center [1218, 234] width 76 height 16
